Goal: Task Accomplishment & Management: Use online tool/utility

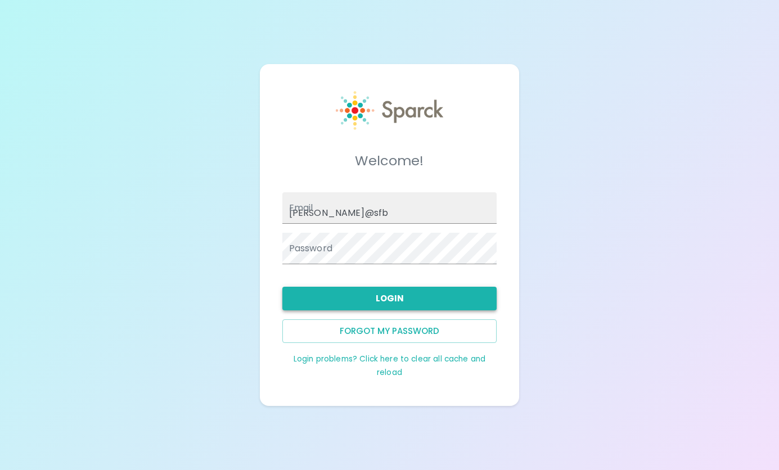
click at [393, 297] on button "Login" at bounding box center [389, 299] width 215 height 24
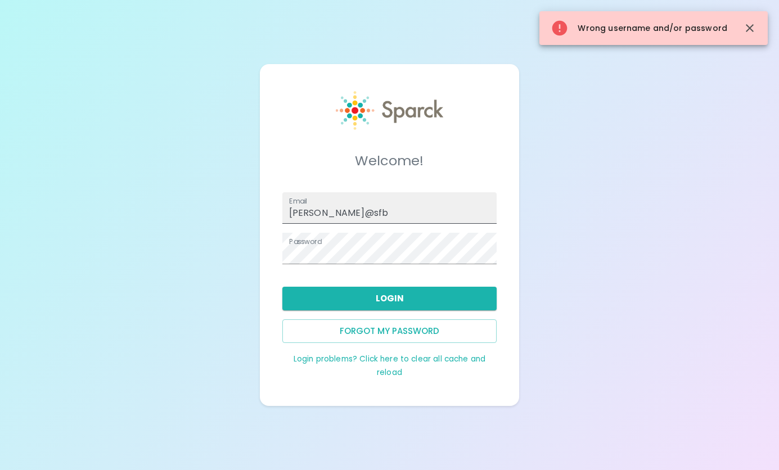
click at [357, 211] on input "[PERSON_NAME]@sfb" at bounding box center [389, 208] width 215 height 32
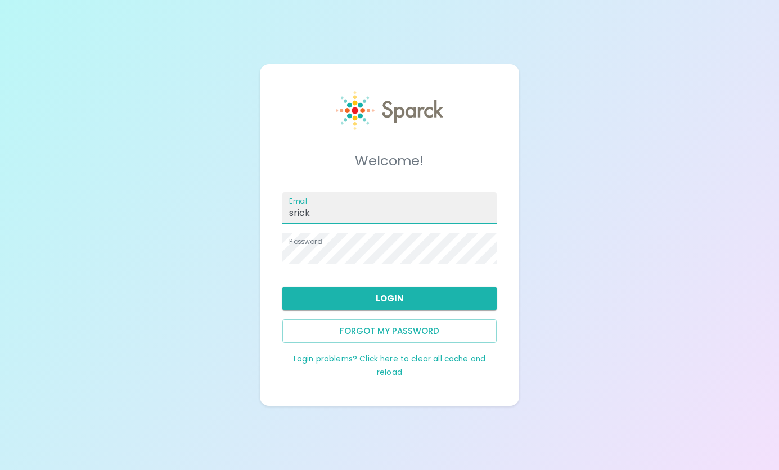
click at [417, 206] on input "srick" at bounding box center [389, 208] width 215 height 32
click at [605, 284] on div "Welcome! Email srick Password Login Forgot my password Login problems? Click he…" at bounding box center [389, 235] width 779 height 470
click at [326, 210] on input "srick" at bounding box center [389, 208] width 215 height 32
type input "[EMAIL_ADDRESS][DOMAIN_NAME]"
click at [395, 296] on button "Login" at bounding box center [389, 299] width 215 height 24
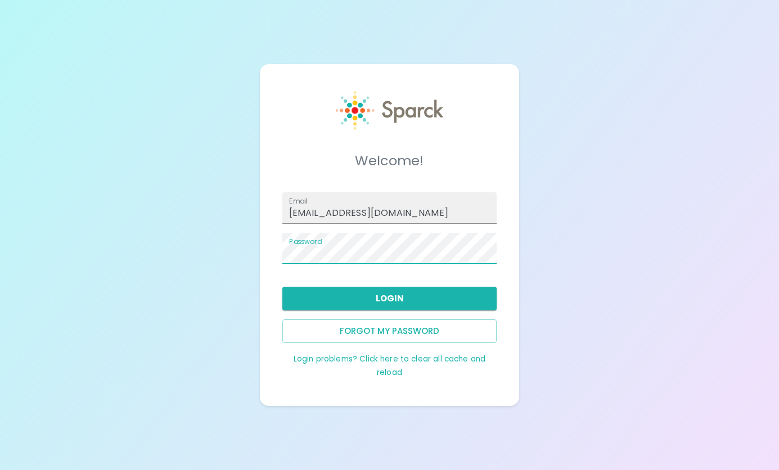
click at [617, 226] on div "Welcome! Email [EMAIL_ADDRESS][DOMAIN_NAME] Password Login Forgot my password L…" at bounding box center [389, 235] width 779 height 470
click at [446, 291] on button "Login" at bounding box center [389, 299] width 215 height 24
click at [637, 256] on div "Welcome! Email [EMAIL_ADDRESS][DOMAIN_NAME] Password Login Forgot my password L…" at bounding box center [389, 235] width 779 height 470
click at [421, 298] on button "Login" at bounding box center [389, 299] width 215 height 24
click at [581, 273] on div "Welcome! Email [EMAIL_ADDRESS][DOMAIN_NAME] Password Login Forgot my password L…" at bounding box center [389, 235] width 779 height 470
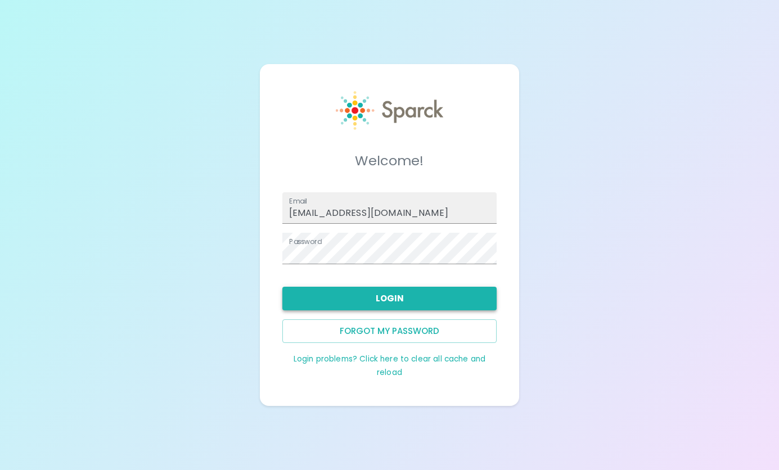
click at [433, 290] on button "Login" at bounding box center [389, 299] width 215 height 24
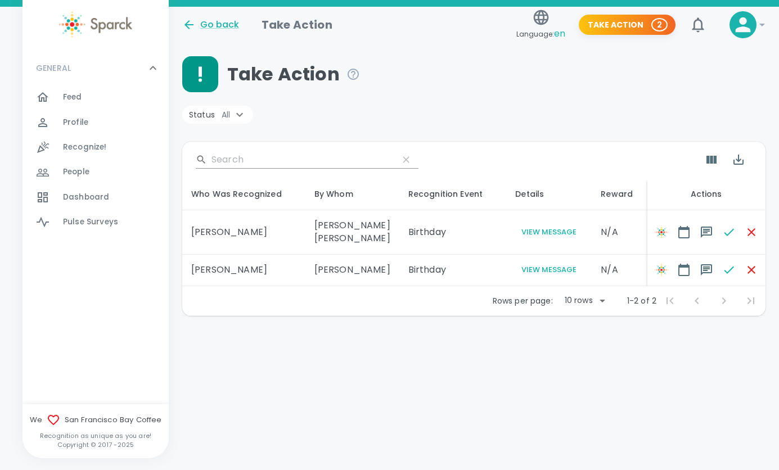
click at [528, 230] on button "View Message" at bounding box center [549, 232] width 68 height 13
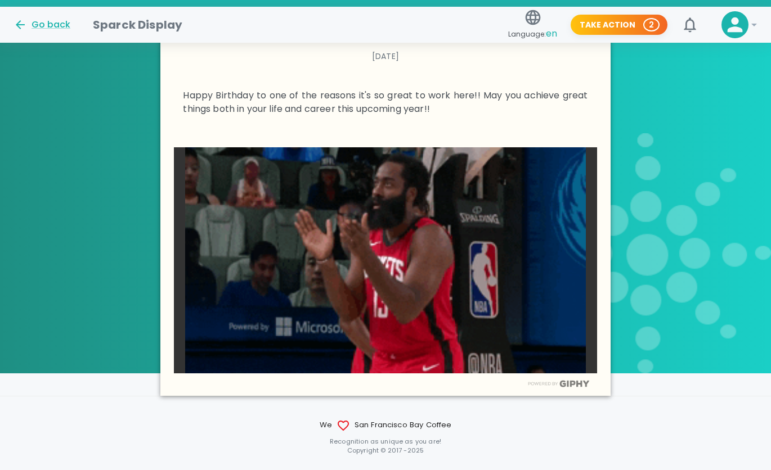
scroll to position [397, 0]
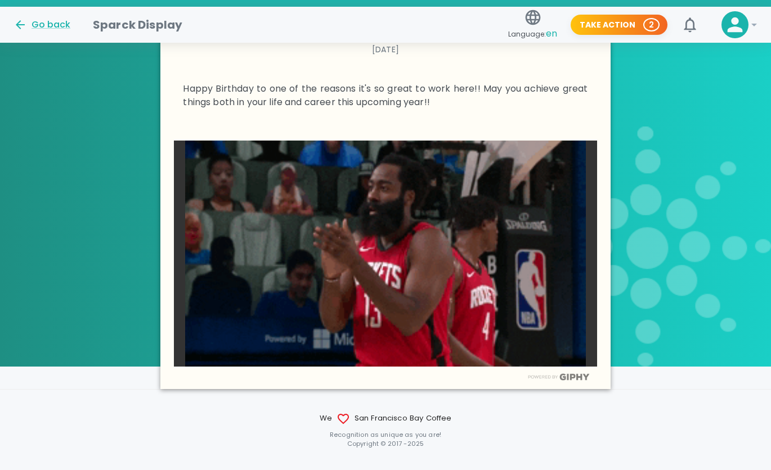
click at [541, 430] on p "Recognition as unique as you are!" at bounding box center [385, 434] width 771 height 9
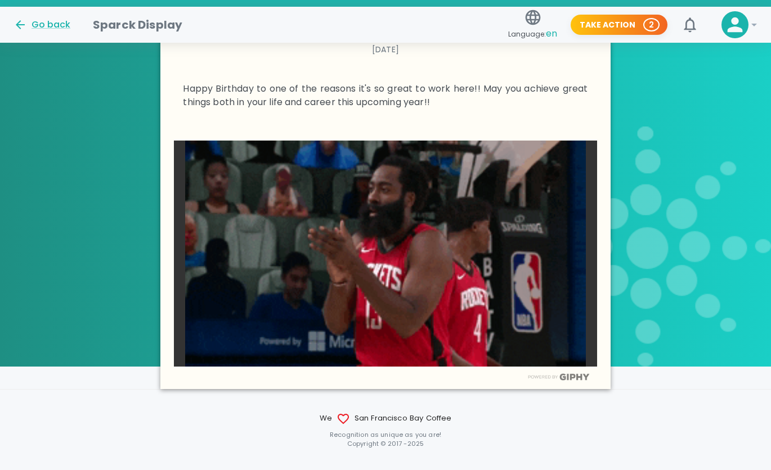
click at [666, 389] on div "We San Francisco Bay Coffee Recognition as unique as you are! Copyright © [DATE…" at bounding box center [385, 418] width 771 height 59
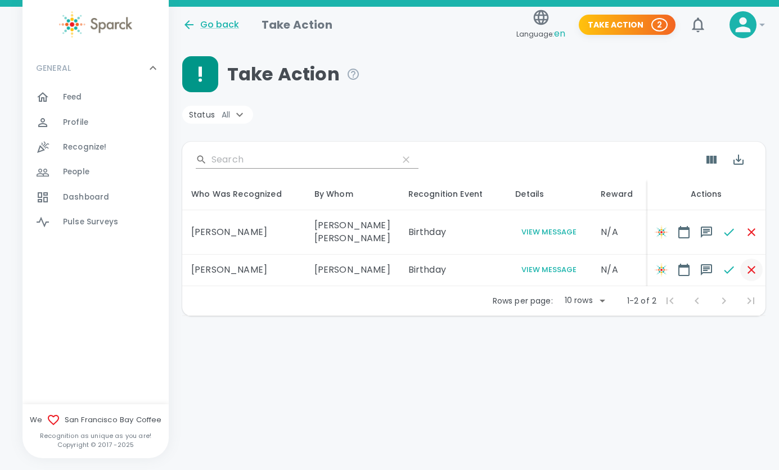
click at [753, 269] on icon "button" at bounding box center [752, 270] width 8 height 8
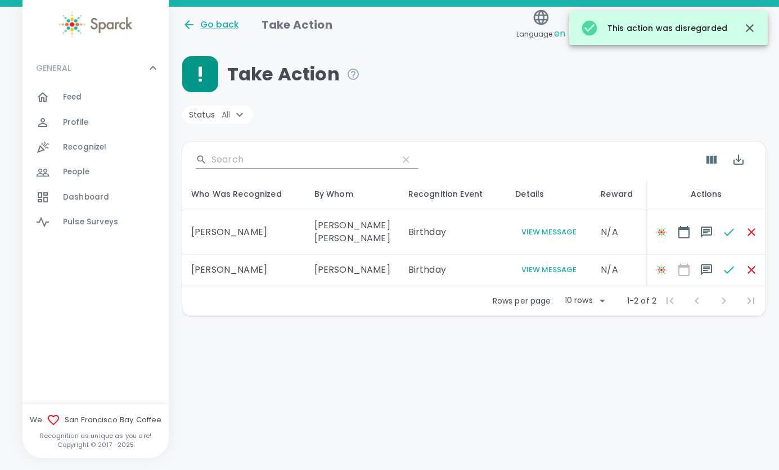
click at [531, 268] on button "View Message" at bounding box center [549, 270] width 68 height 13
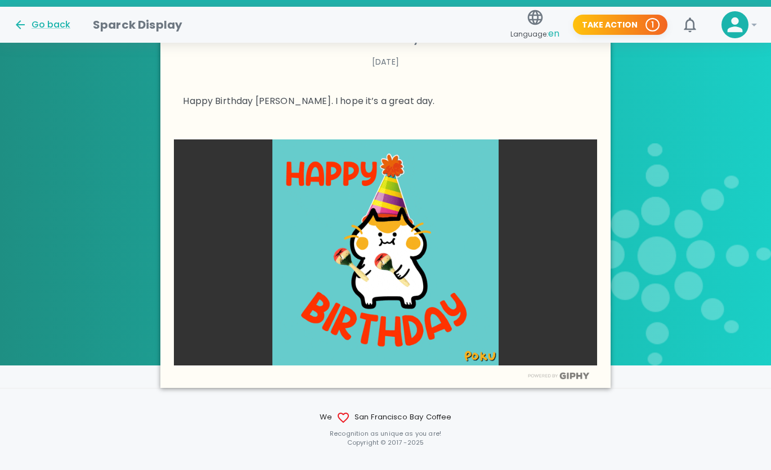
scroll to position [363, 0]
